Goal: Information Seeking & Learning: Learn about a topic

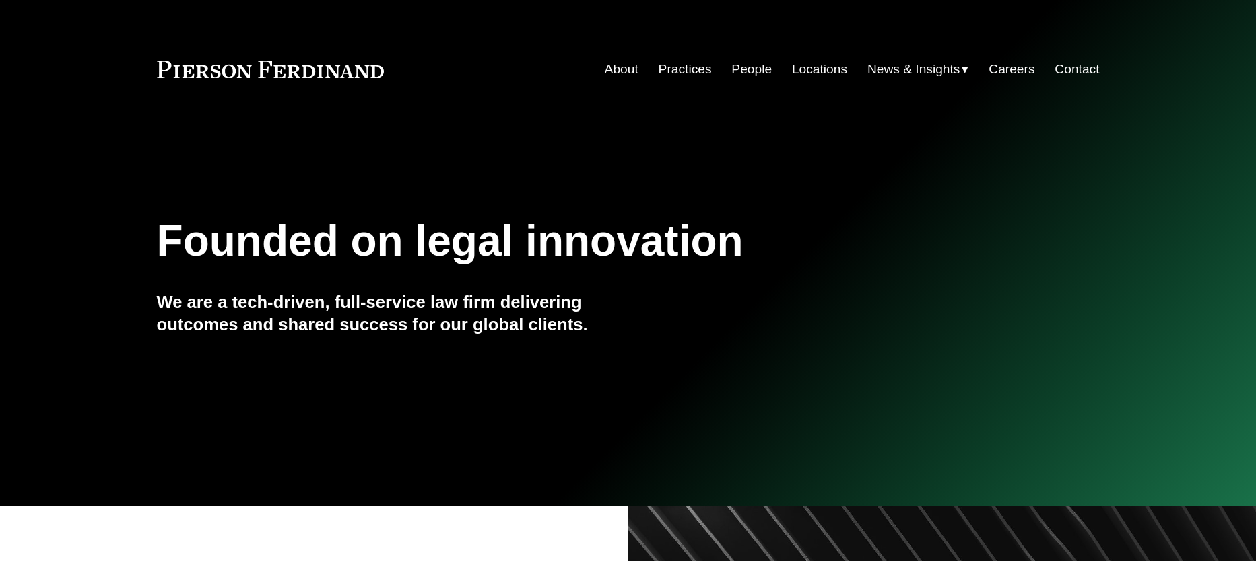
click at [691, 72] on link "Practices" at bounding box center [685, 70] width 53 height 26
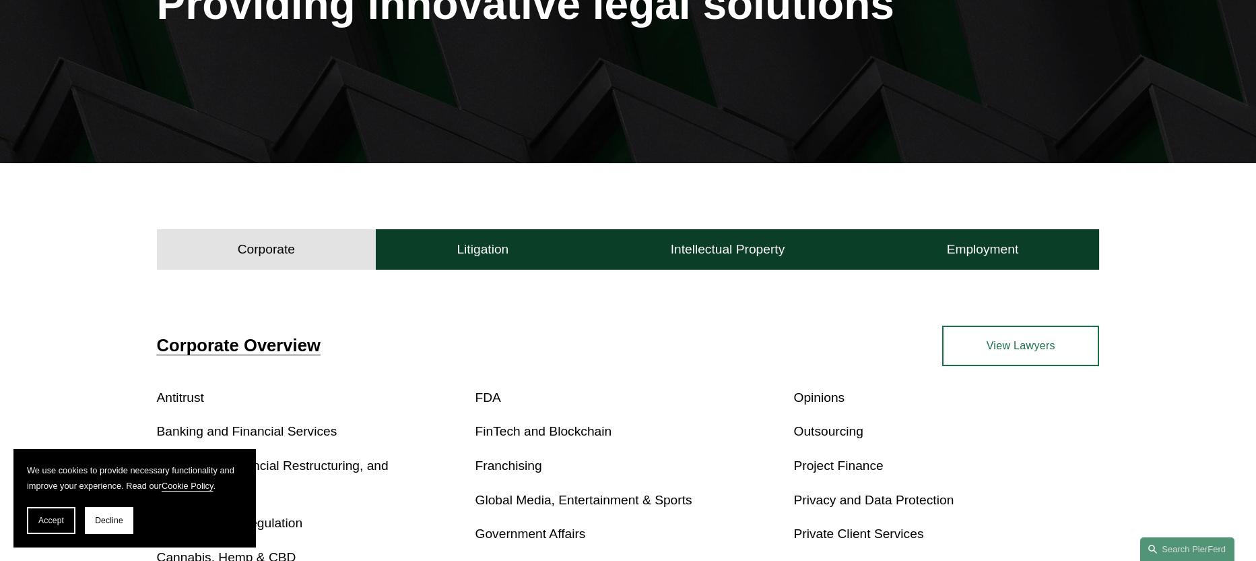
scroll to position [306, 0]
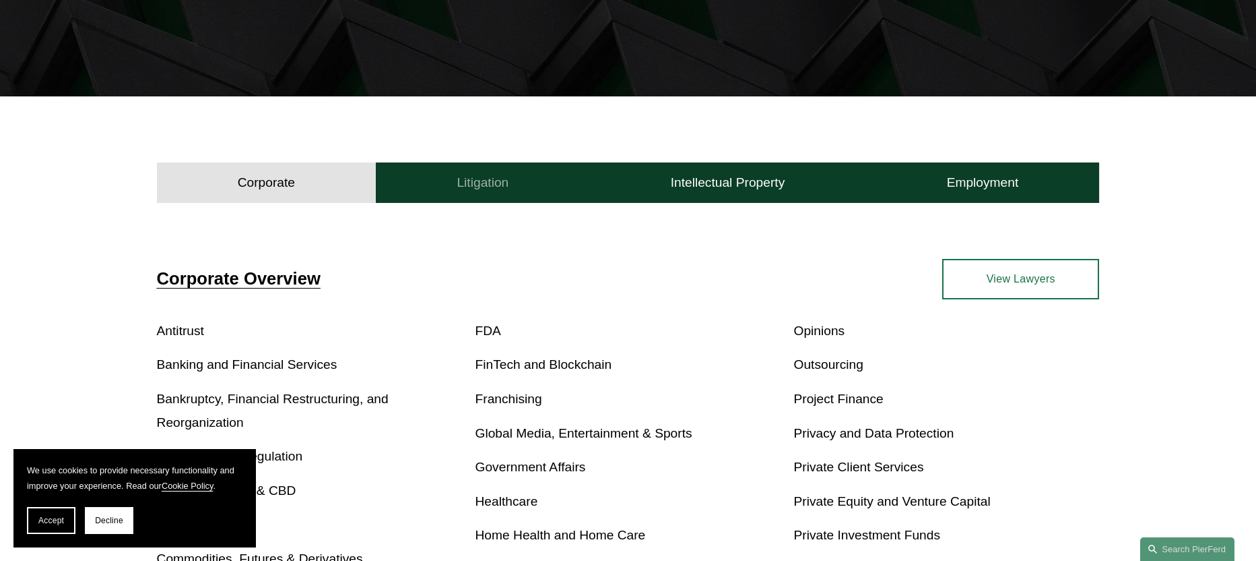
click at [467, 175] on h4 "Litigation" at bounding box center [483, 182] width 52 height 16
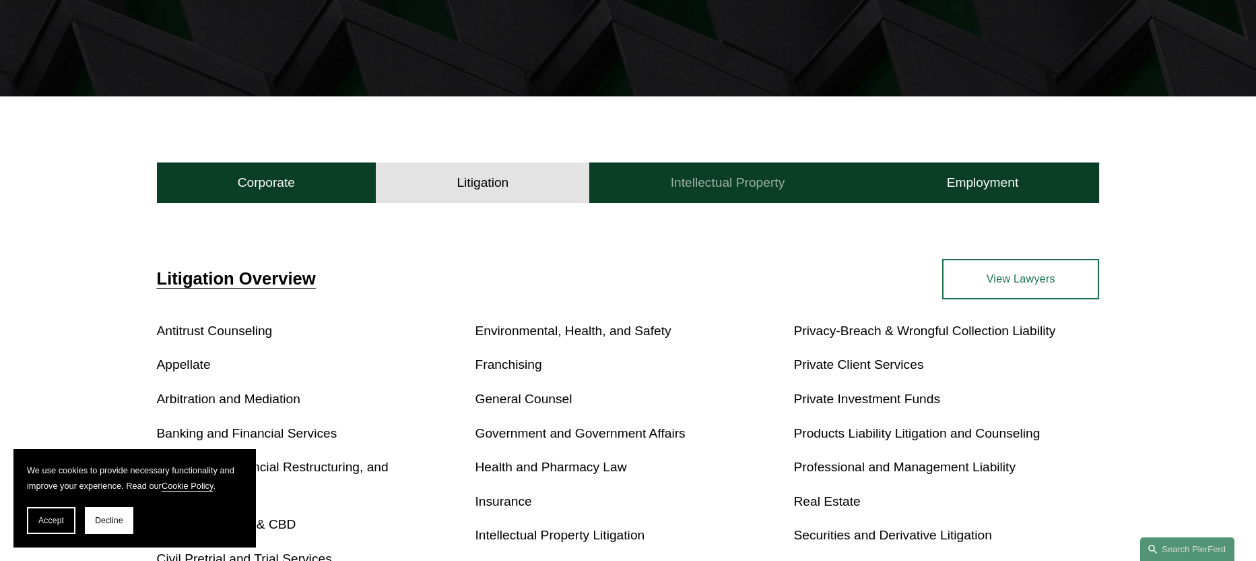
click at [703, 183] on h4 "Intellectual Property" at bounding box center [728, 182] width 115 height 16
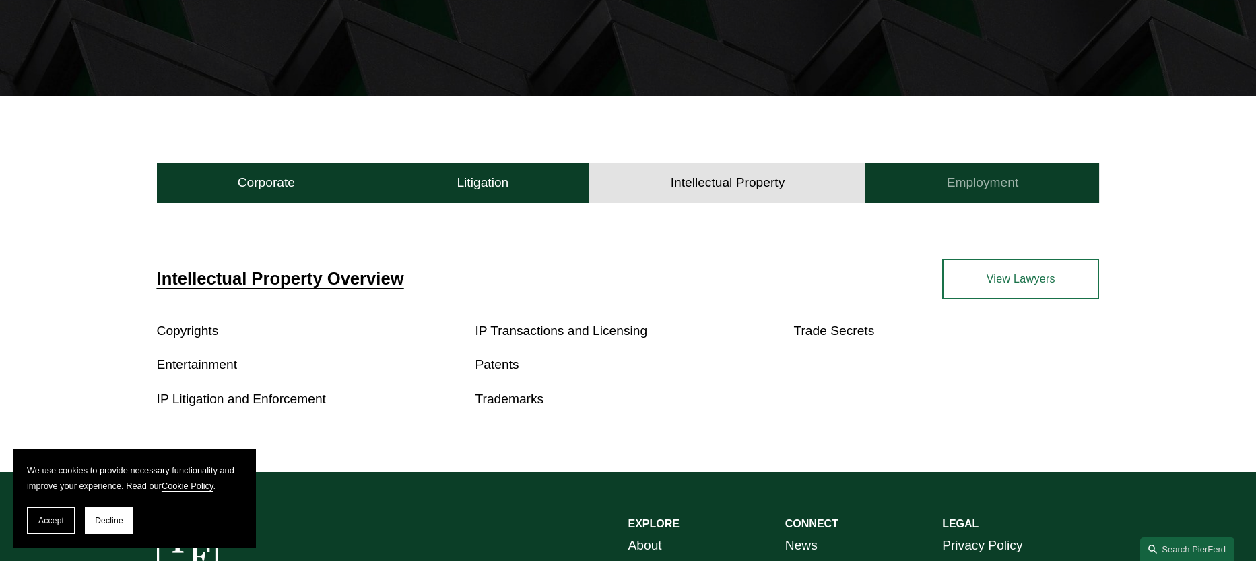
click at [936, 189] on button "Employment" at bounding box center [983, 182] width 234 height 40
